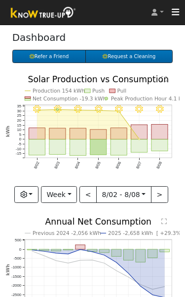
scroll to position [48, 0]
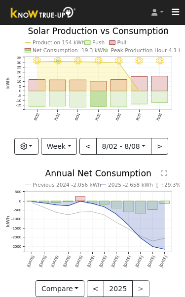
click at [54, 291] on button "Compare" at bounding box center [59, 288] width 49 height 17
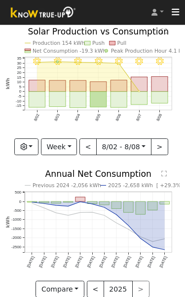
scroll to position [48, 0]
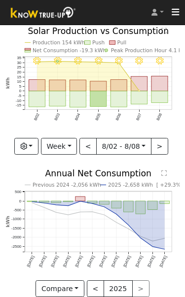
click at [94, 286] on button "<" at bounding box center [95, 288] width 17 height 17
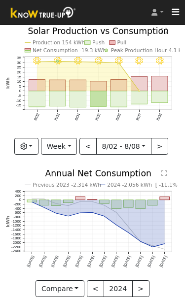
click at [97, 286] on button "<" at bounding box center [95, 288] width 17 height 17
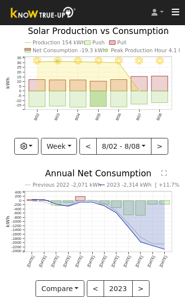
click at [141, 288] on button ">" at bounding box center [140, 288] width 17 height 17
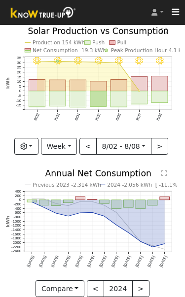
click at [141, 287] on button ">" at bounding box center [140, 288] width 17 height 17
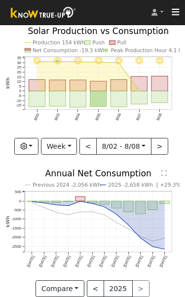
click at [140, 287] on div "< 2025 >" at bounding box center [118, 288] width 63 height 17
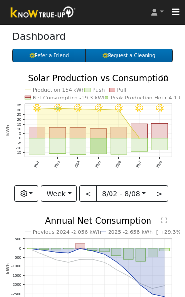
scroll to position [0, 0]
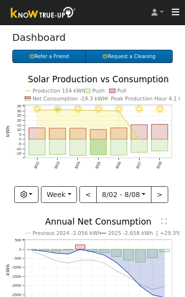
click at [64, 193] on button "Week" at bounding box center [59, 194] width 36 height 17
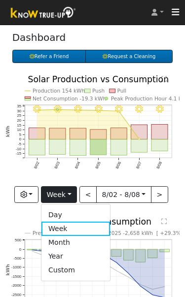
click at [98, 241] on link "Month" at bounding box center [75, 243] width 68 height 14
type input "[DATE]"
